Goal: Task Accomplishment & Management: Manage account settings

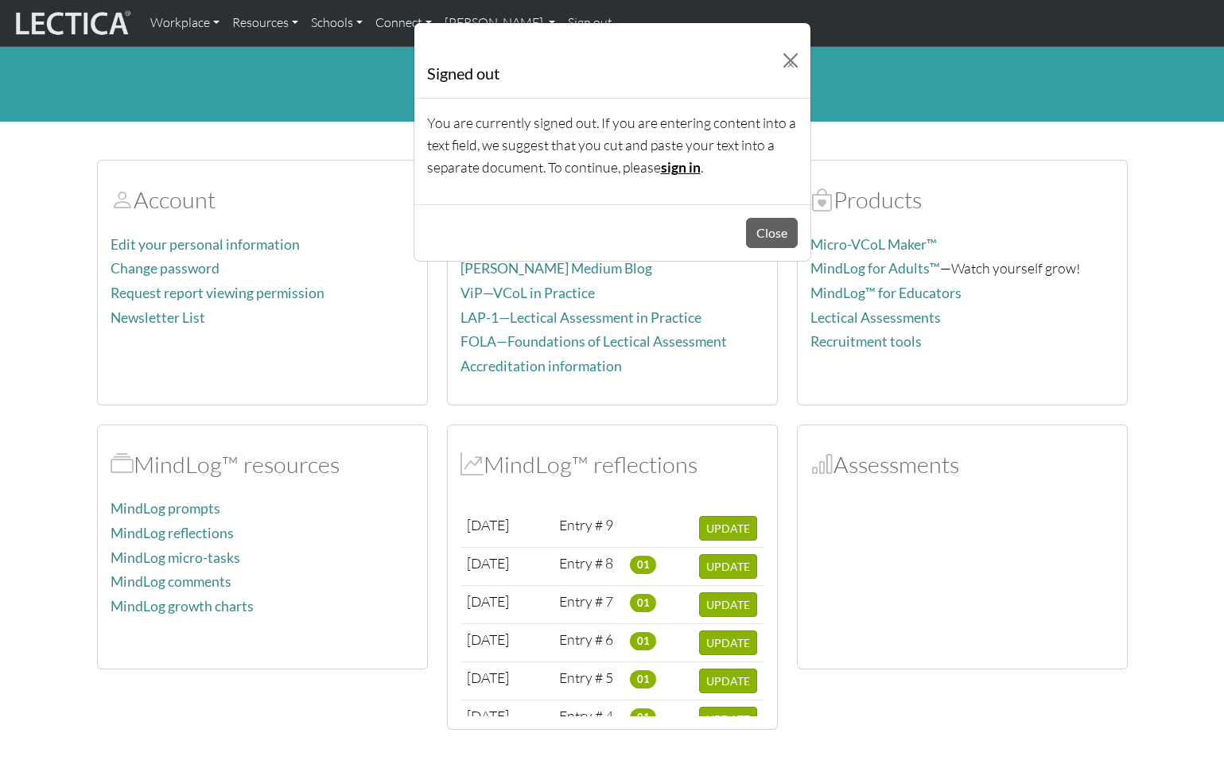
click at [681, 164] on link "sign in" at bounding box center [681, 167] width 40 height 17
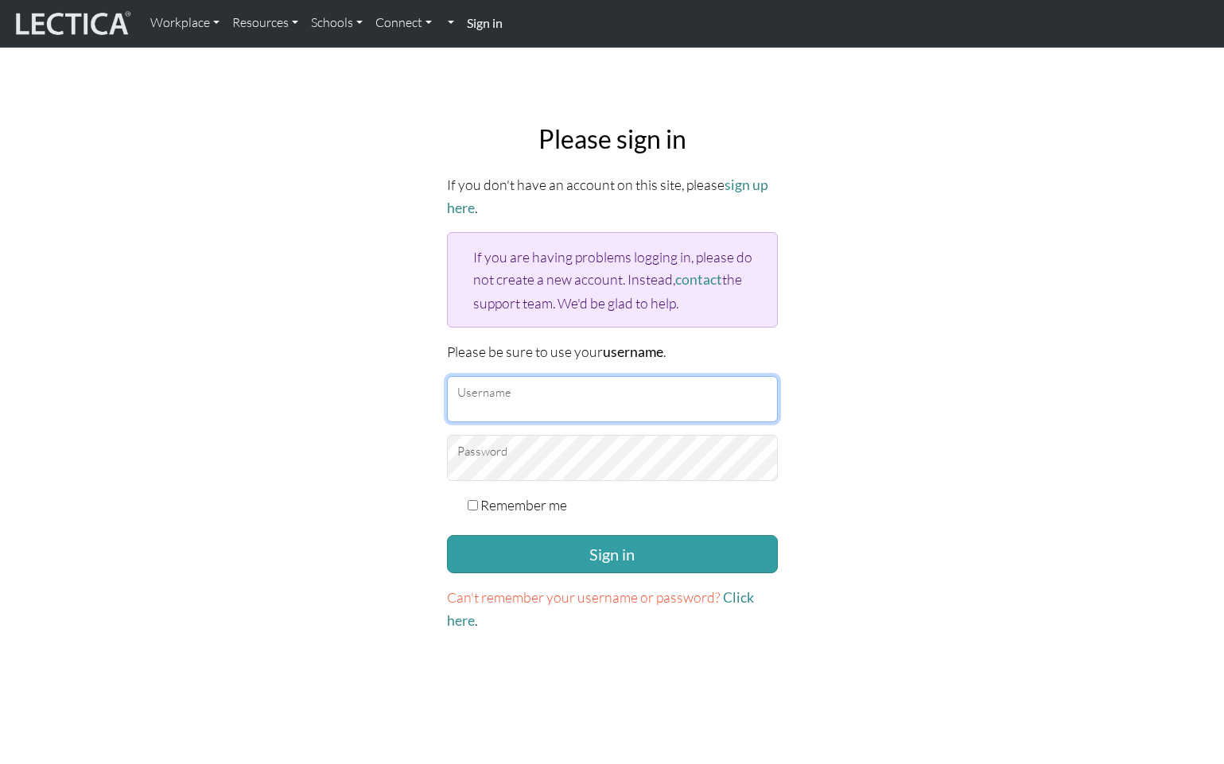
type input "mindlog5thstudent"
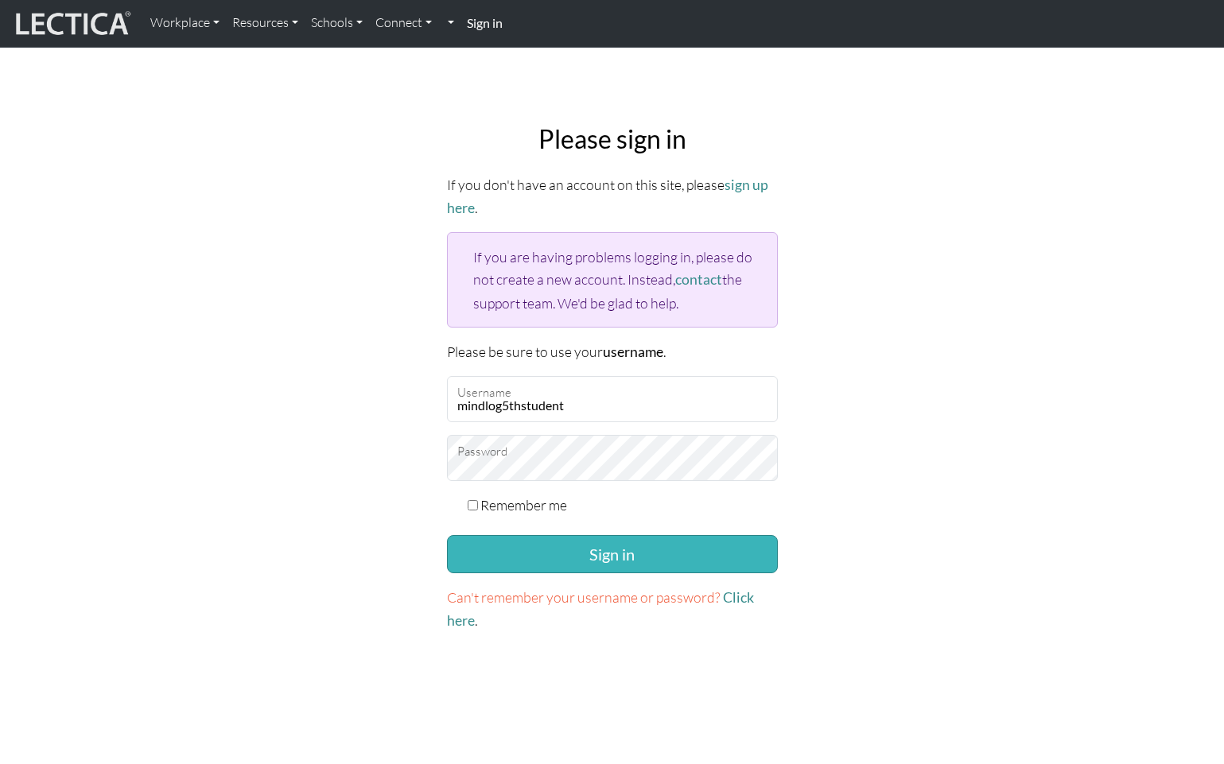
click at [576, 545] on button "Sign in" at bounding box center [612, 554] width 331 height 38
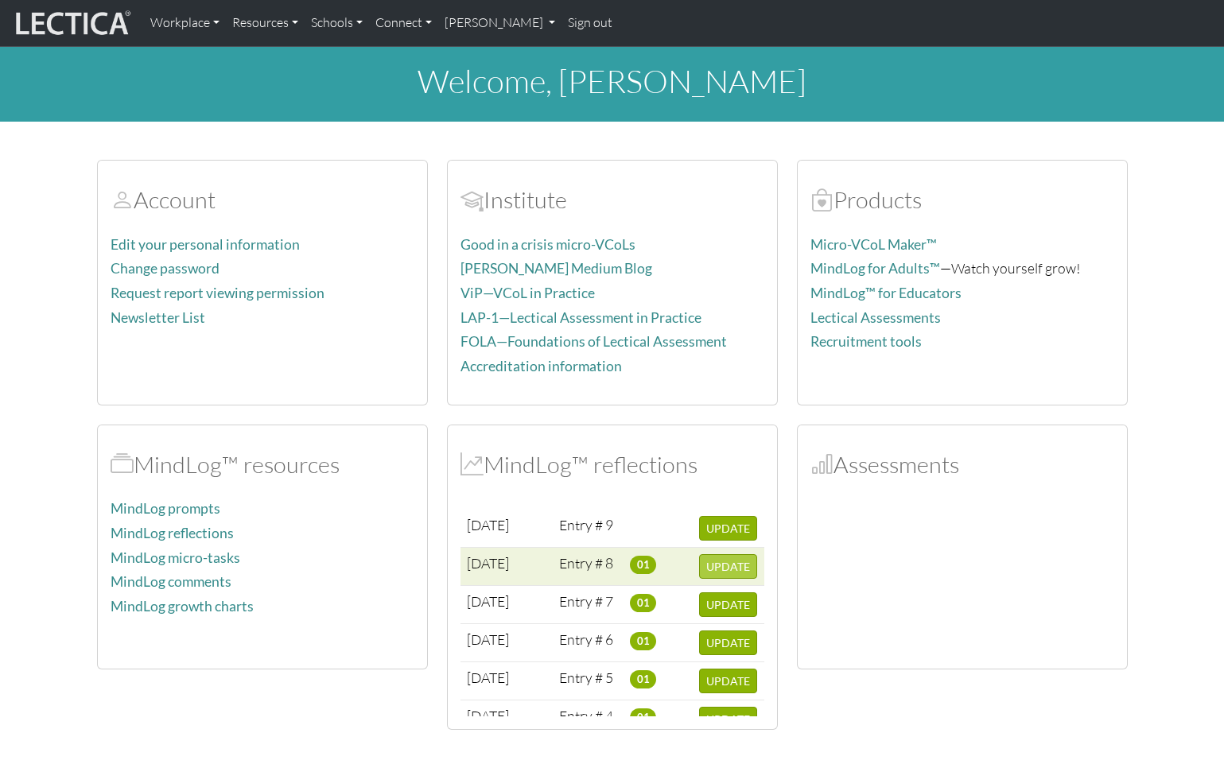
click at [716, 565] on span "UPDATE" at bounding box center [728, 567] width 44 height 14
click at [725, 565] on span "UPDATE" at bounding box center [728, 567] width 44 height 14
click at [712, 562] on span "UPDATE" at bounding box center [728, 567] width 44 height 14
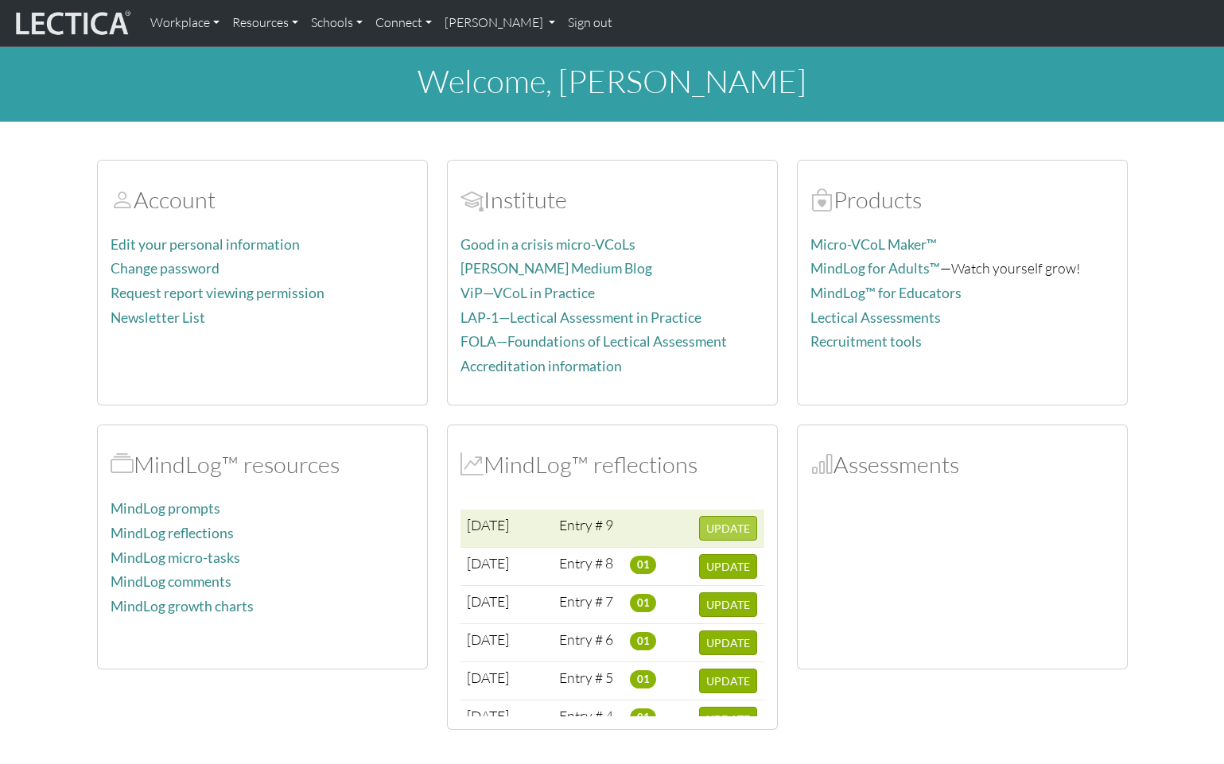
click at [720, 524] on span "UPDATE" at bounding box center [728, 529] width 44 height 14
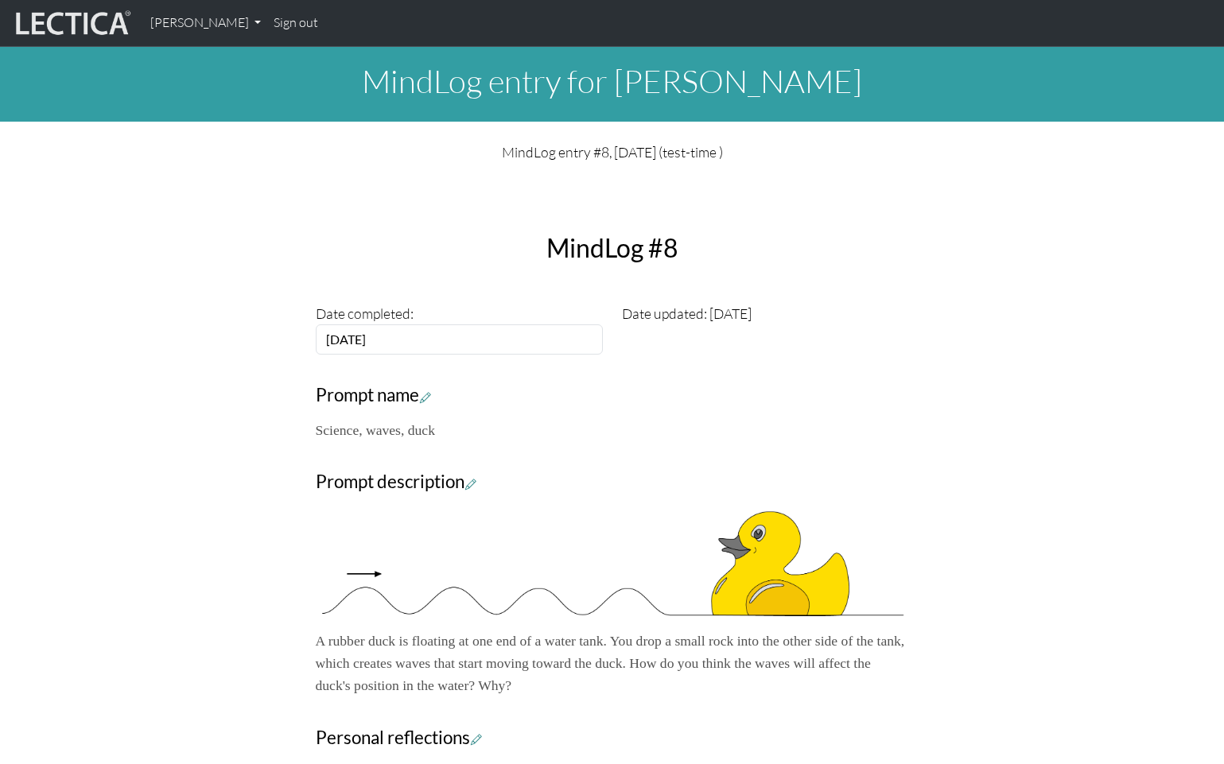
scroll to position [5, 0]
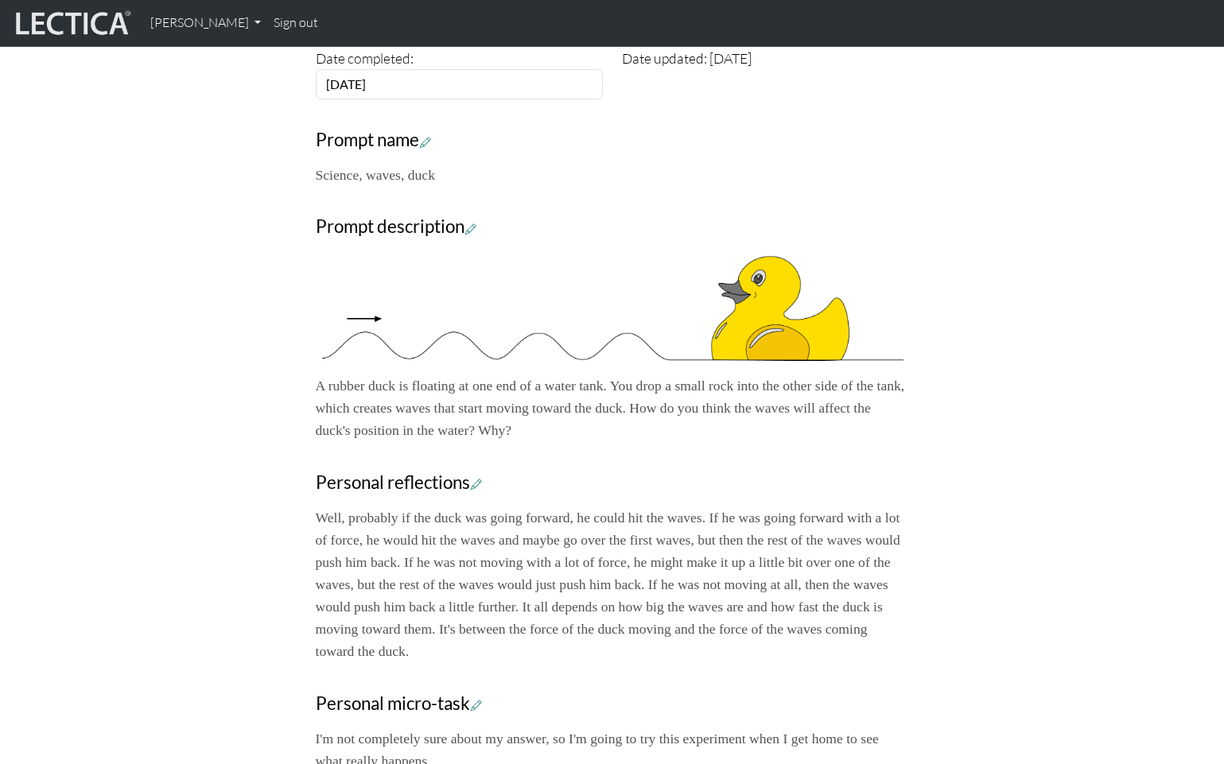
scroll to position [215, 0]
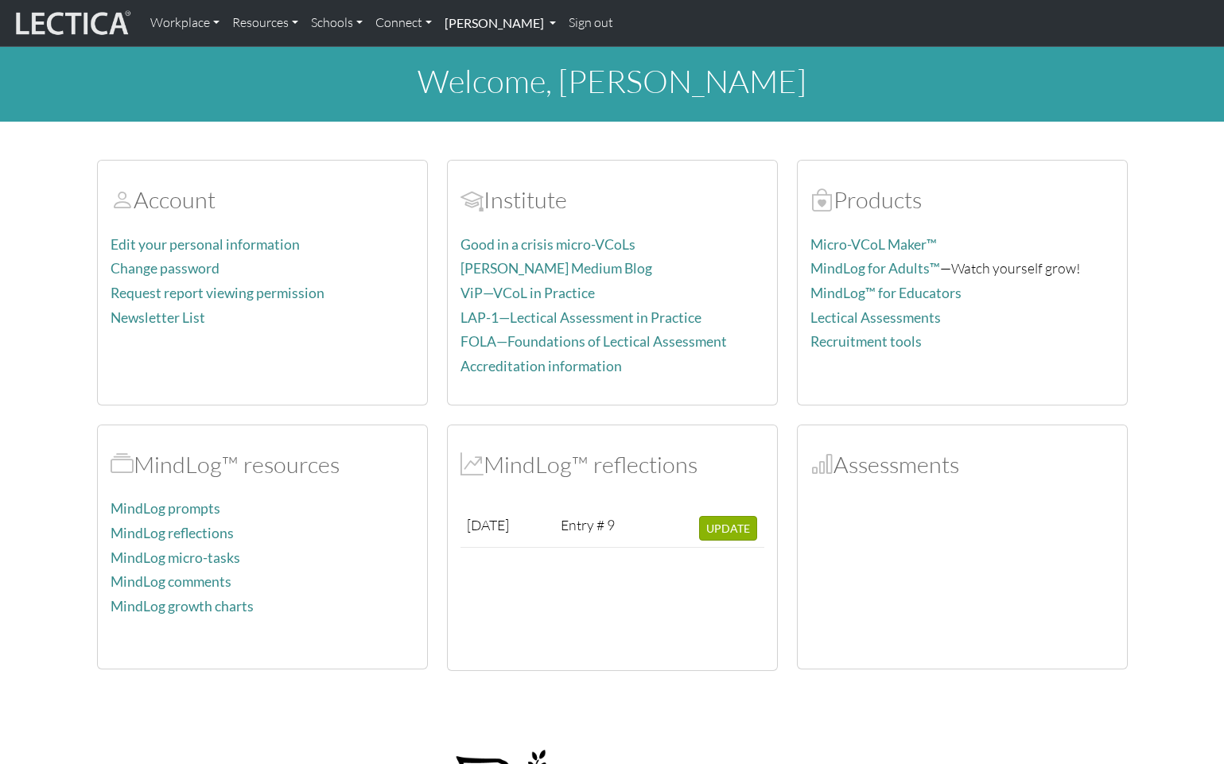
click at [486, 23] on link "[PERSON_NAME]" at bounding box center [500, 22] width 124 height 33
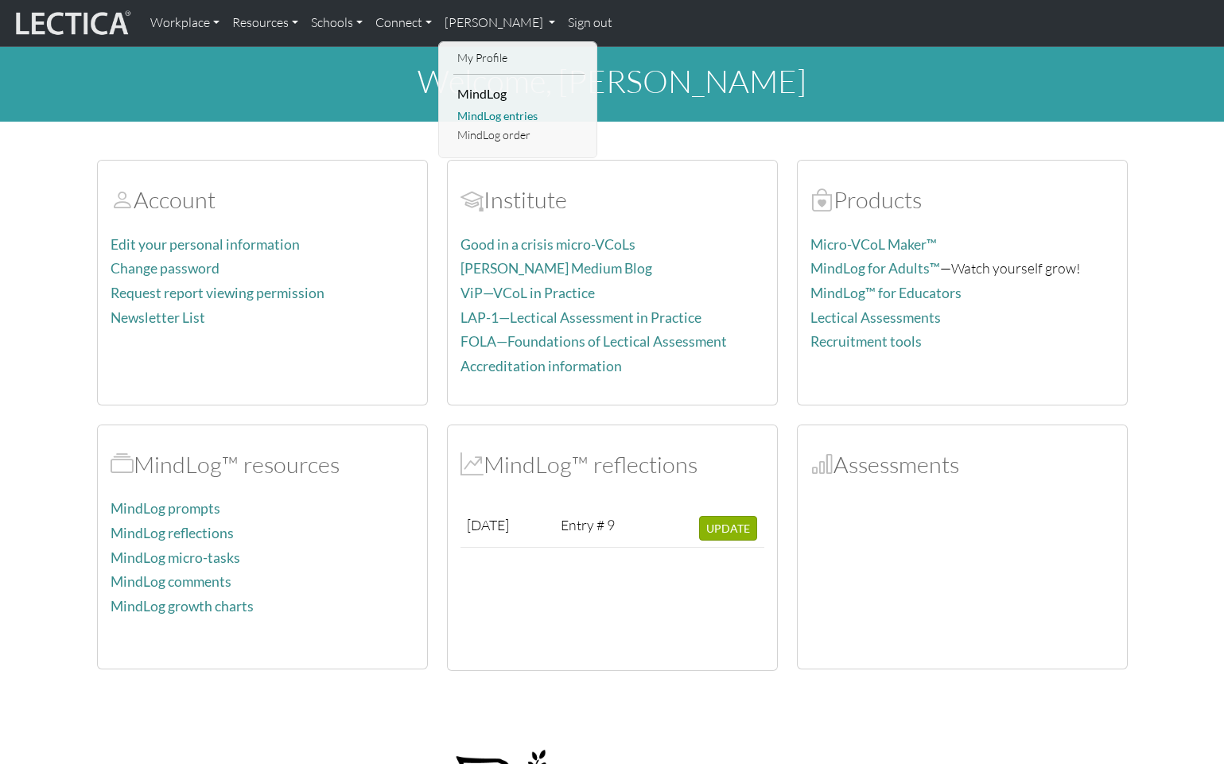
click at [492, 113] on link "MindLog entries" at bounding box center [518, 117] width 131 height 20
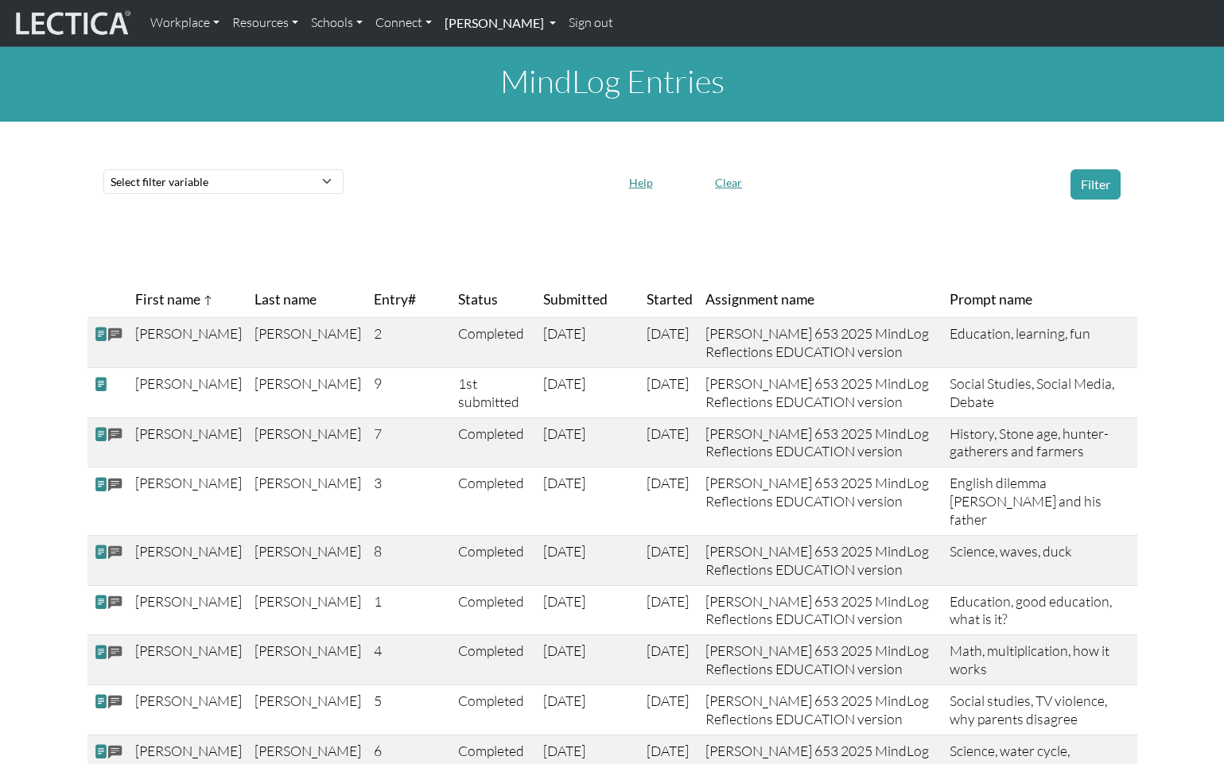
click at [490, 26] on link "[PERSON_NAME]" at bounding box center [500, 22] width 124 height 33
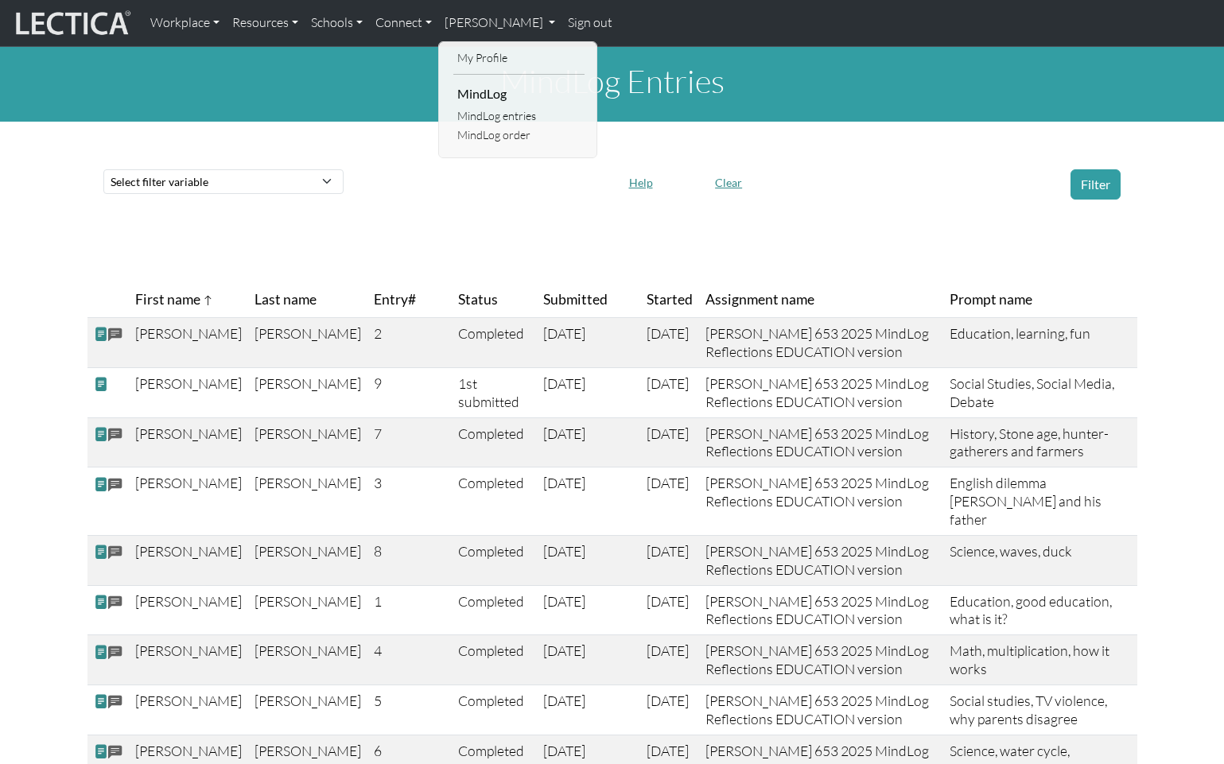
click at [491, 133] on link "MindLog order" at bounding box center [518, 136] width 131 height 20
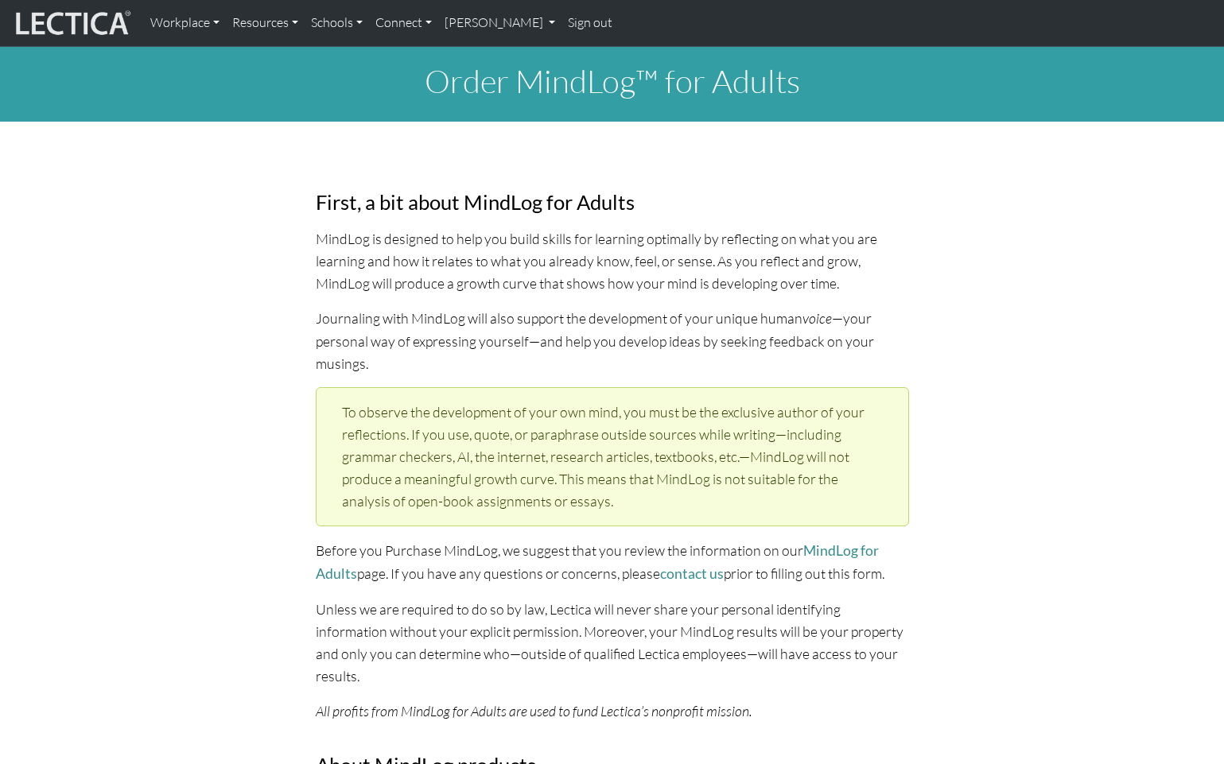
select select "2016"
select select "07"
click at [547, 23] on link "[PERSON_NAME]" at bounding box center [500, 22] width 124 height 33
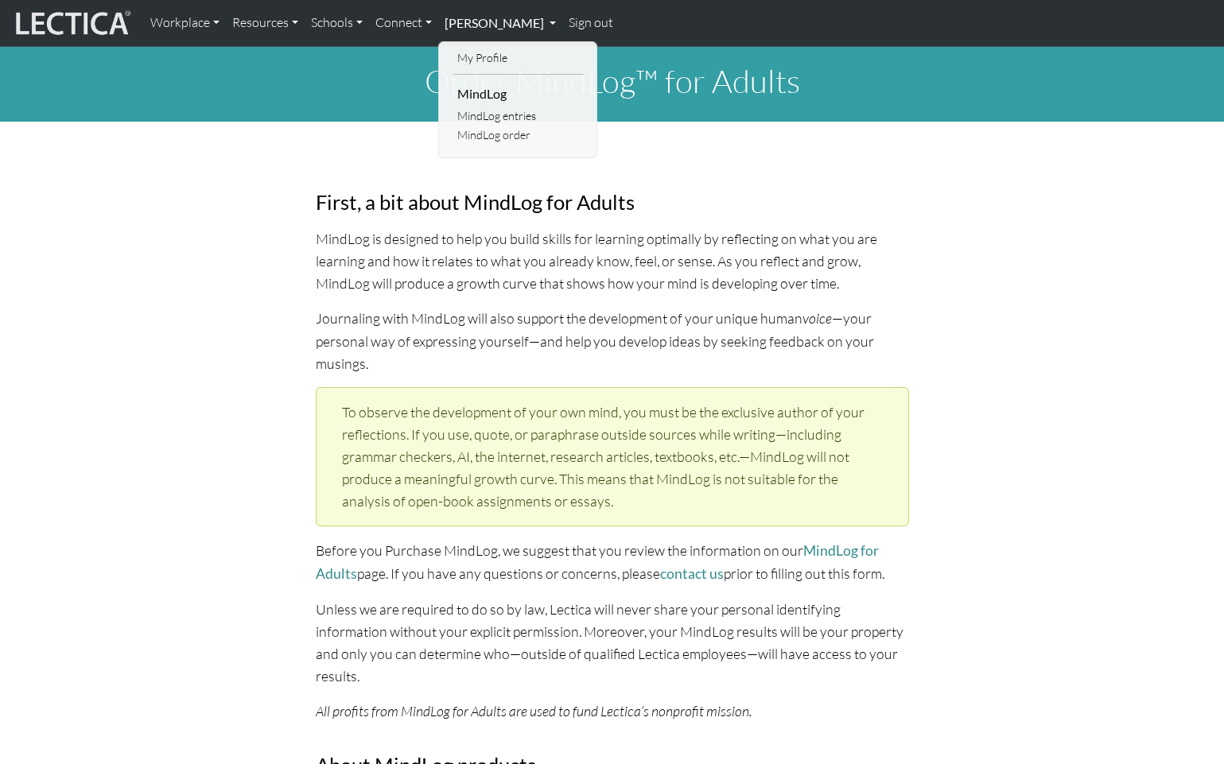
click at [526, 24] on link "[PERSON_NAME]" at bounding box center [500, 22] width 124 height 33
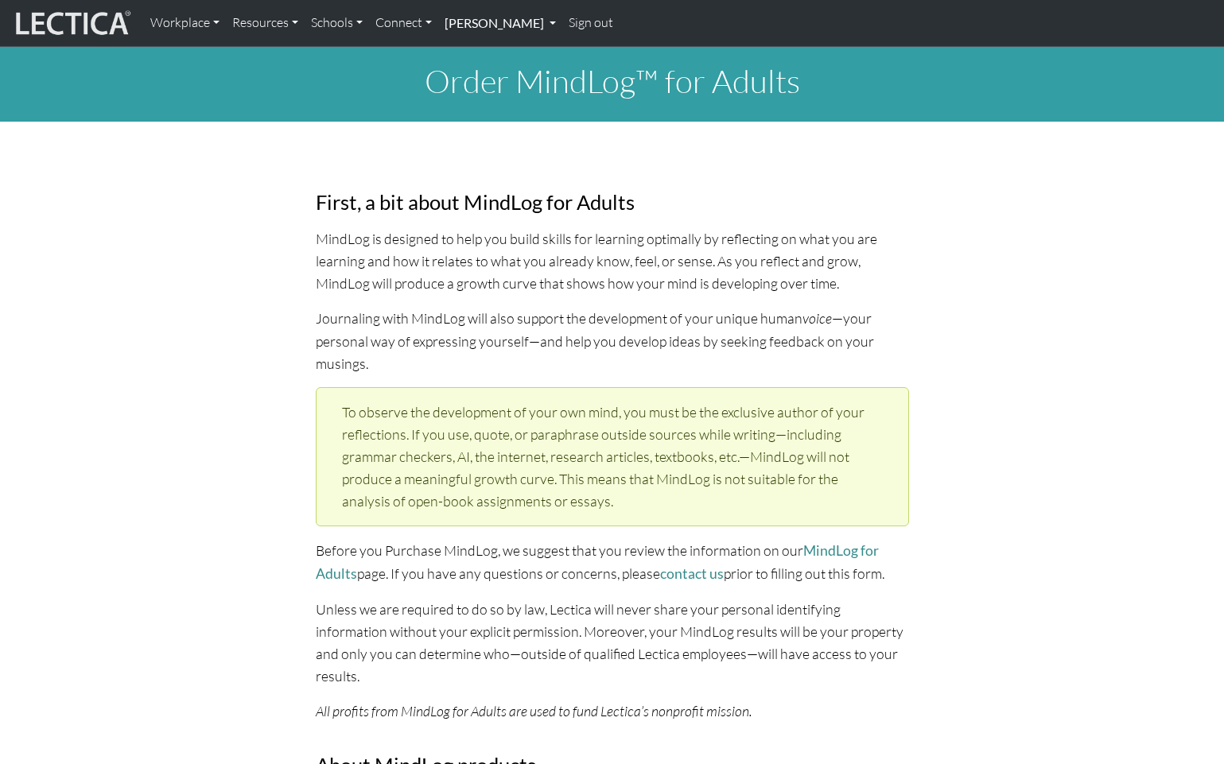
click at [486, 23] on link "[PERSON_NAME]" at bounding box center [500, 22] width 124 height 33
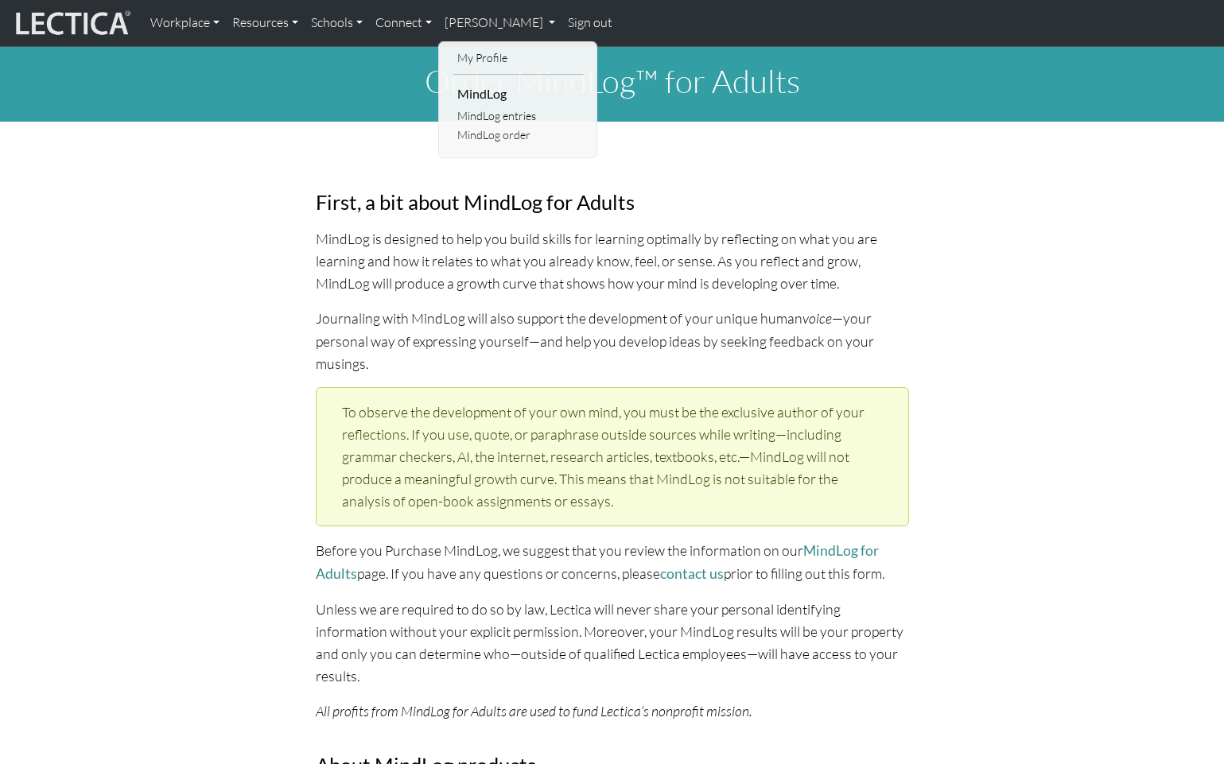
click at [879, 160] on div "First, a bit about MindLog for Adults MindLog is designed to help you build ski…" at bounding box center [612, 767] width 612 height 1214
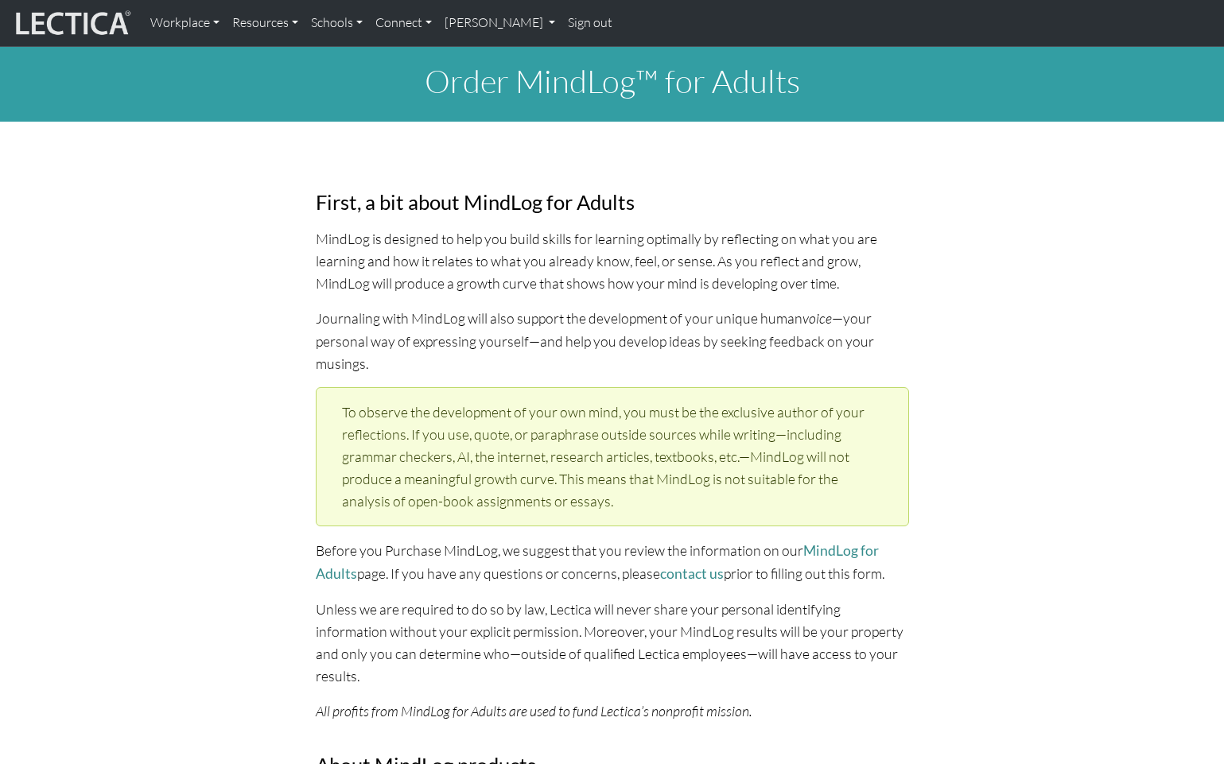
click at [504, 21] on link "[PERSON_NAME]" at bounding box center [500, 22] width 124 height 33
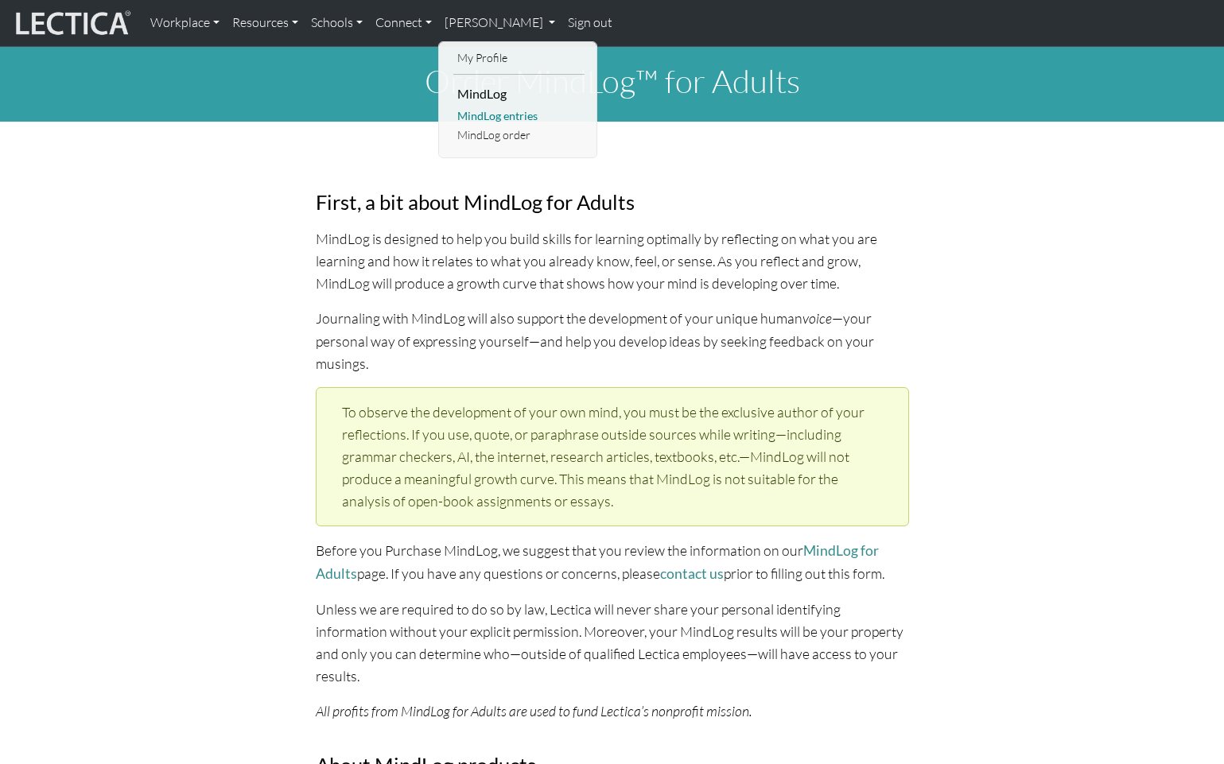
click at [500, 114] on link "MindLog entries" at bounding box center [518, 117] width 131 height 20
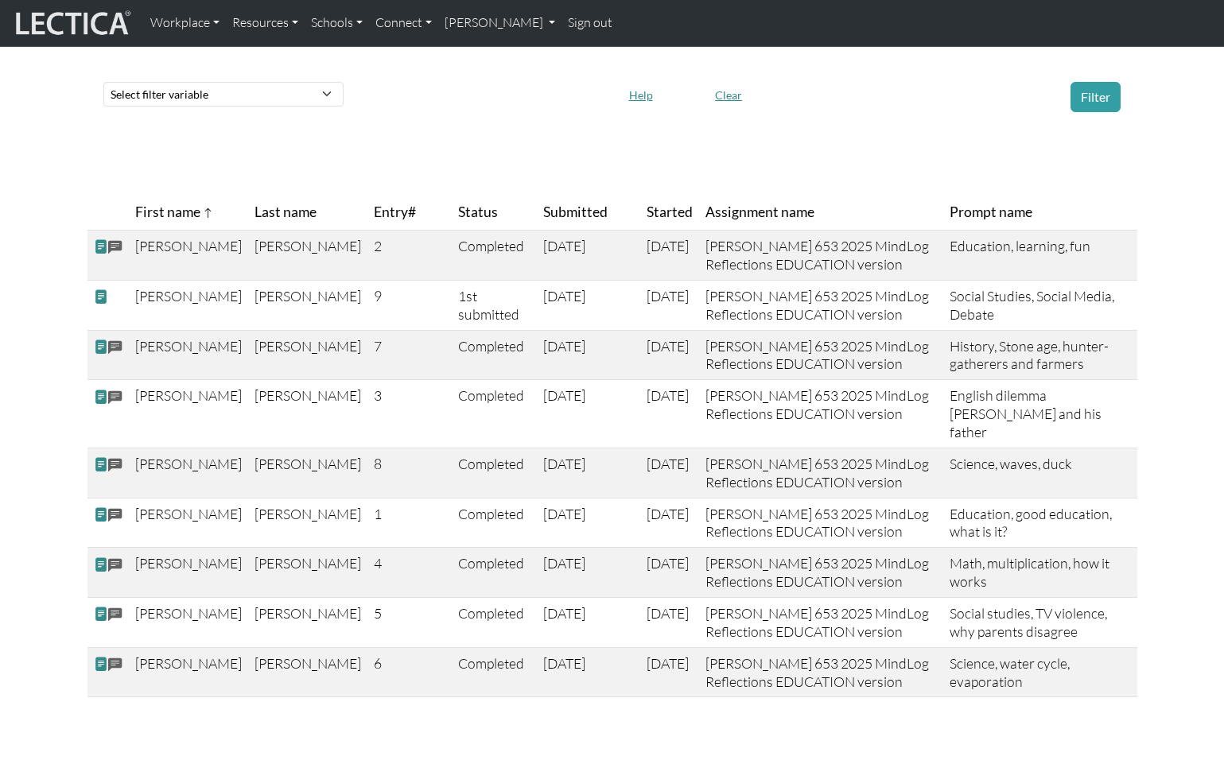
scroll to position [65, 0]
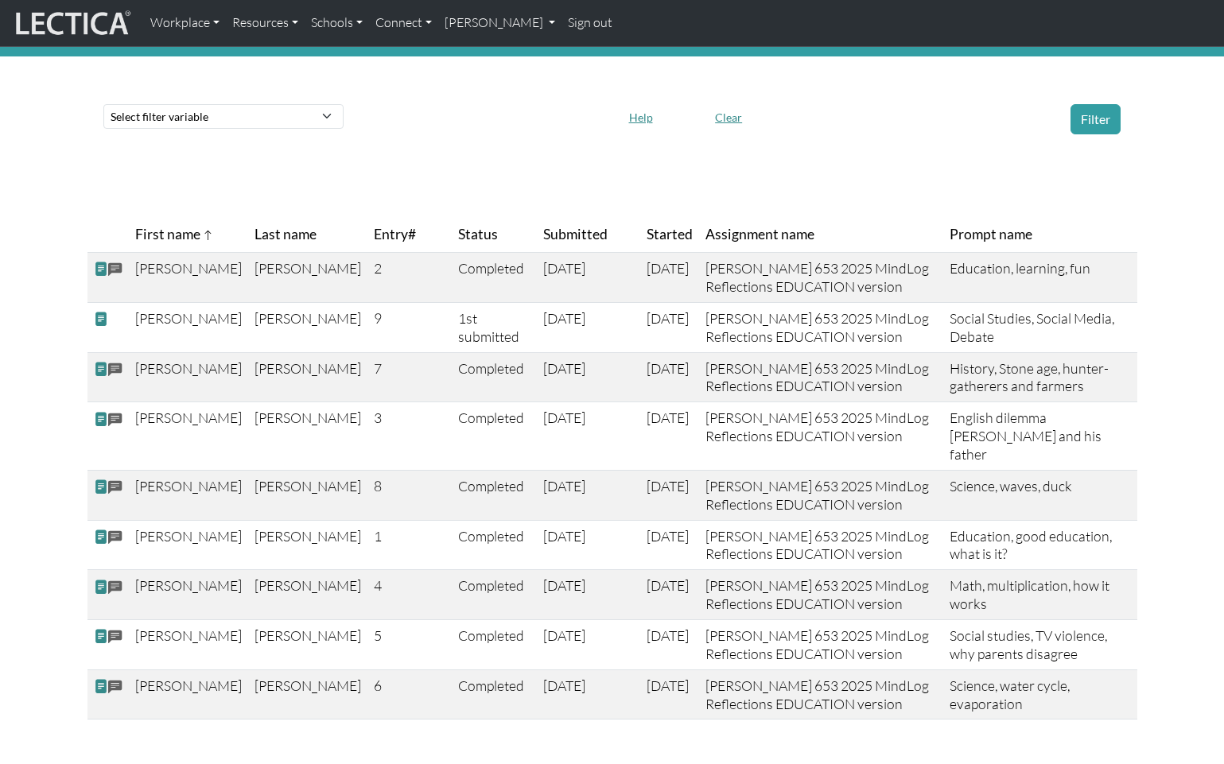
click at [374, 233] on span "Entry#" at bounding box center [410, 234] width 72 height 22
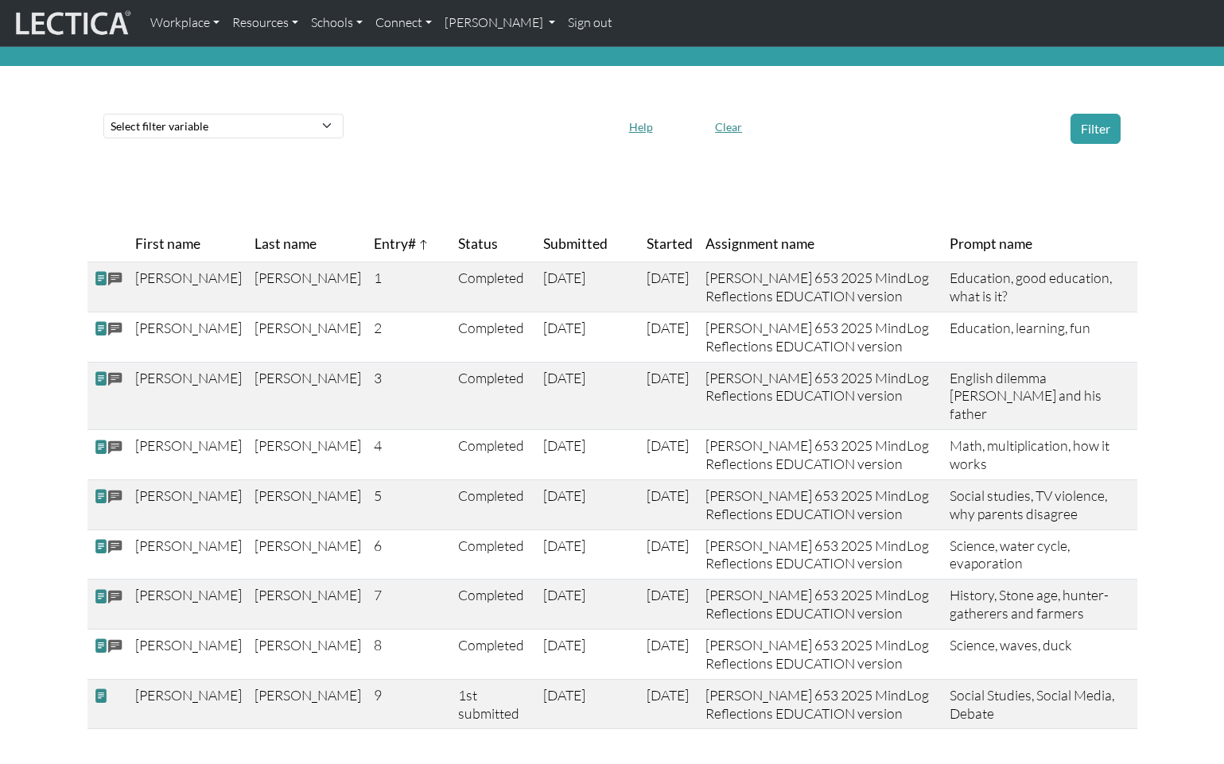
scroll to position [73, 0]
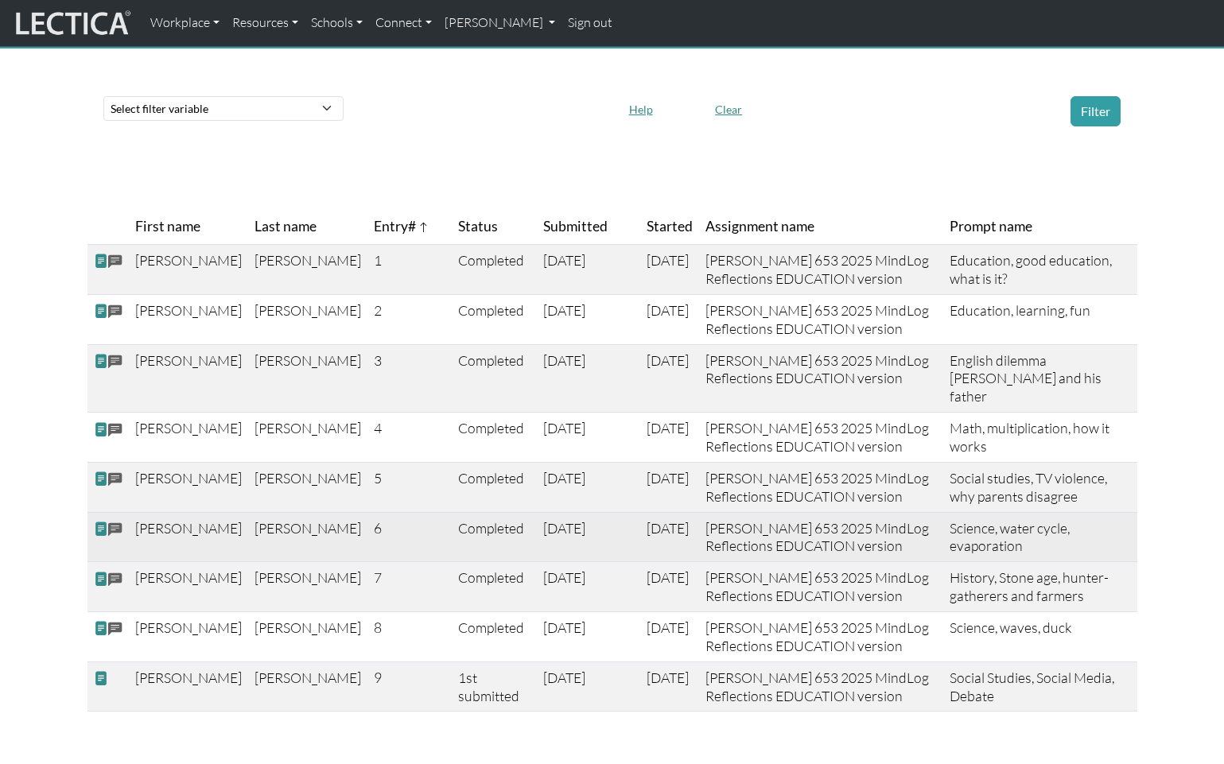
click at [99, 521] on span at bounding box center [101, 529] width 14 height 17
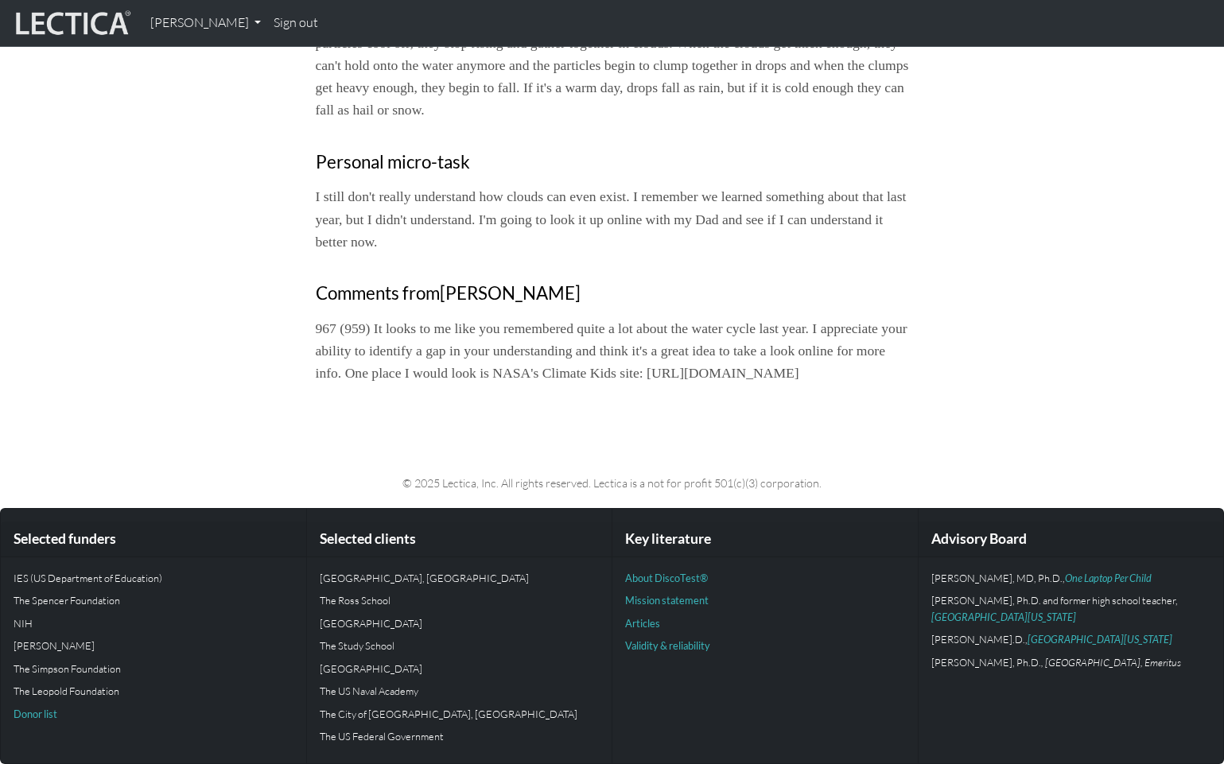
scroll to position [685, 0]
